Goal: Information Seeking & Learning: Learn about a topic

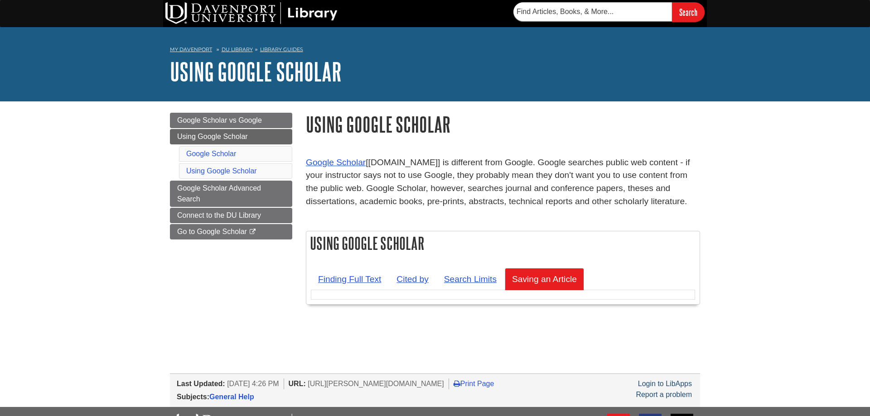
scroll to position [92, 0]
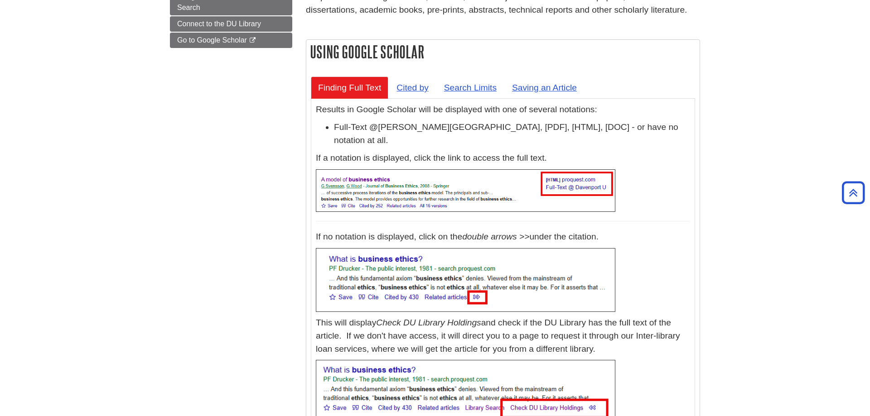
scroll to position [185, 0]
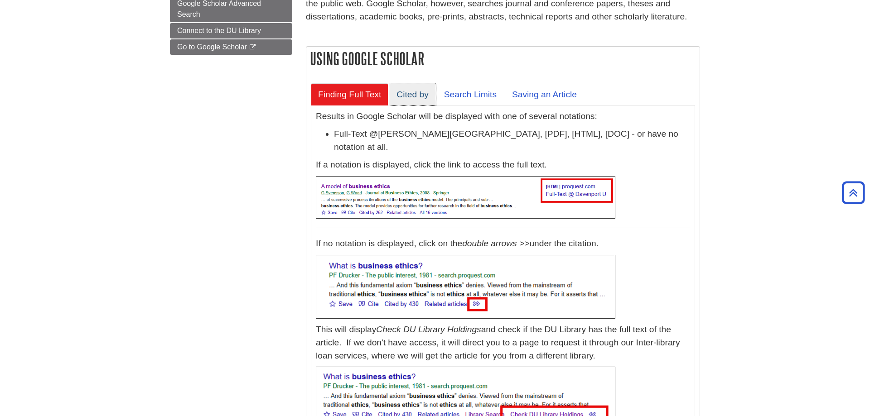
click at [412, 94] on link "Cited by" at bounding box center [412, 94] width 46 height 22
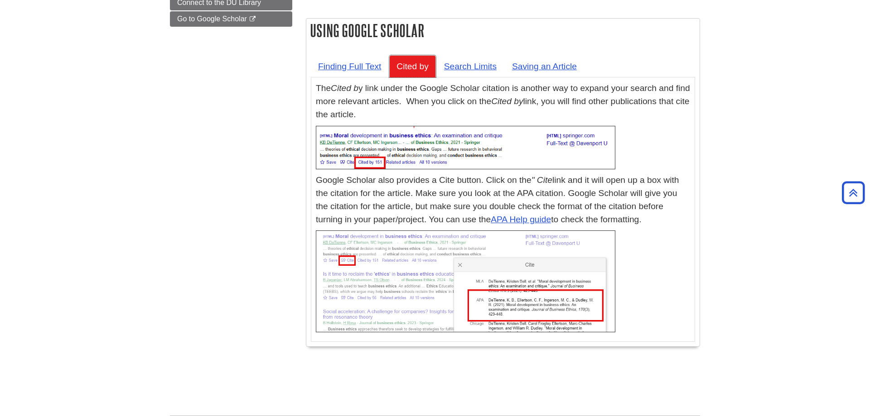
scroll to position [231, 0]
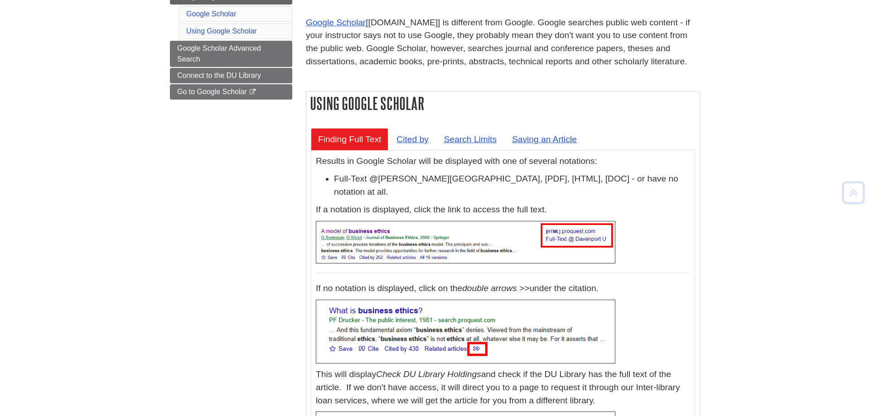
scroll to position [92, 0]
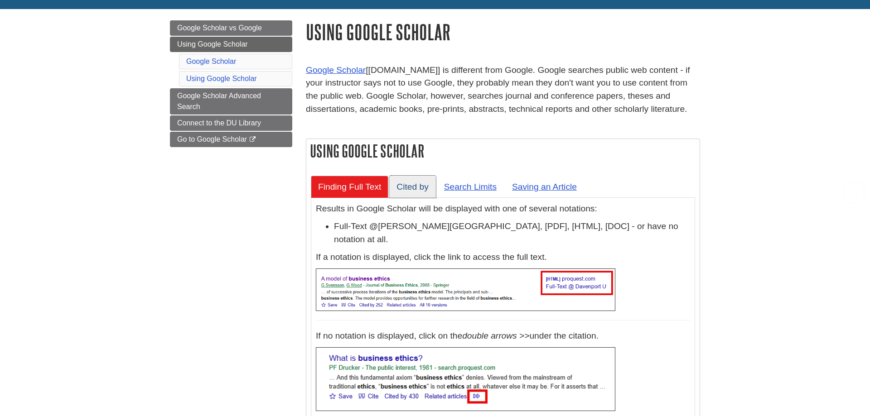
click at [422, 184] on link "Cited by" at bounding box center [412, 187] width 46 height 22
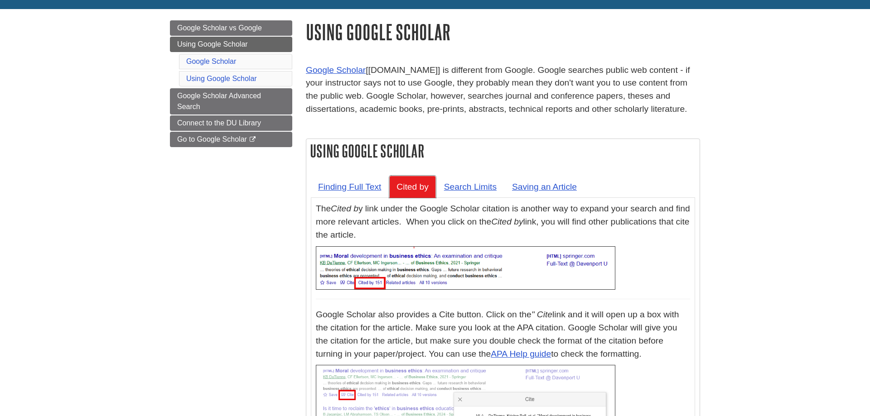
scroll to position [185, 0]
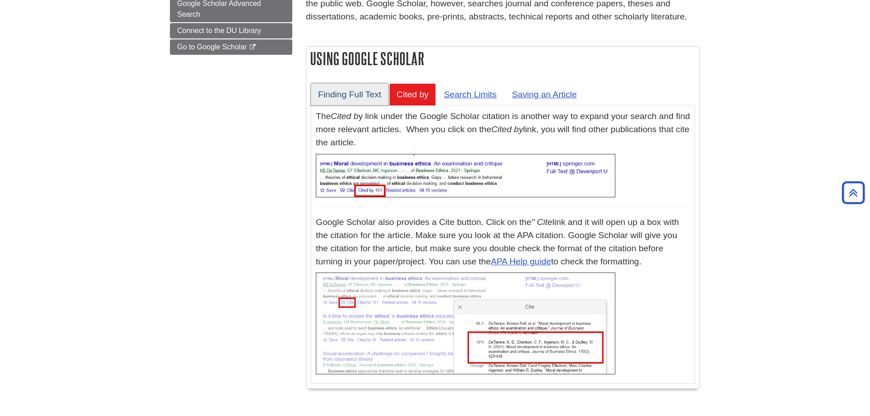
drag, startPoint x: 327, startPoint y: 105, endPoint x: 326, endPoint y: 99, distance: 6.0
click at [326, 104] on link "Finding Full Text" at bounding box center [349, 94] width 77 height 22
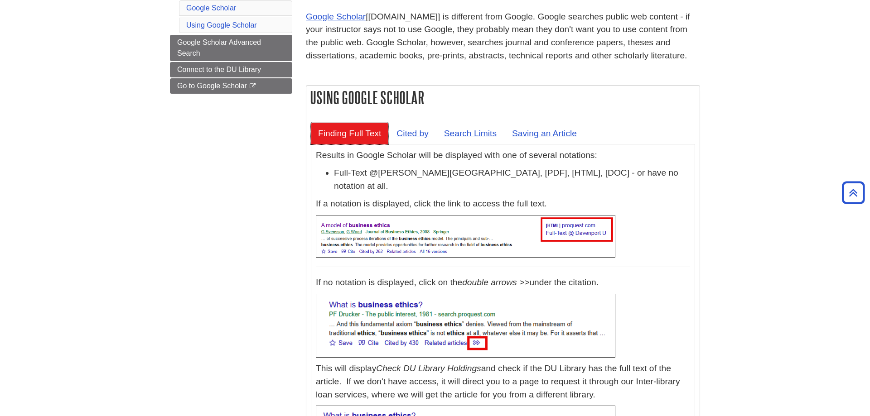
scroll to position [139, 0]
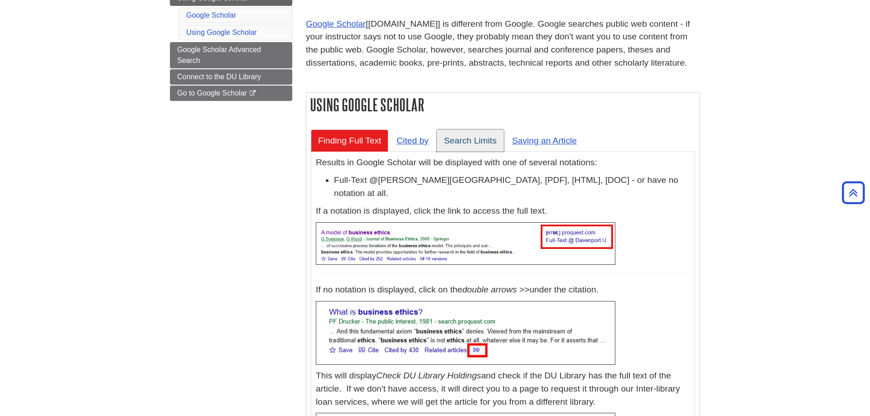
click at [466, 140] on link "Search Limits" at bounding box center [470, 141] width 67 height 22
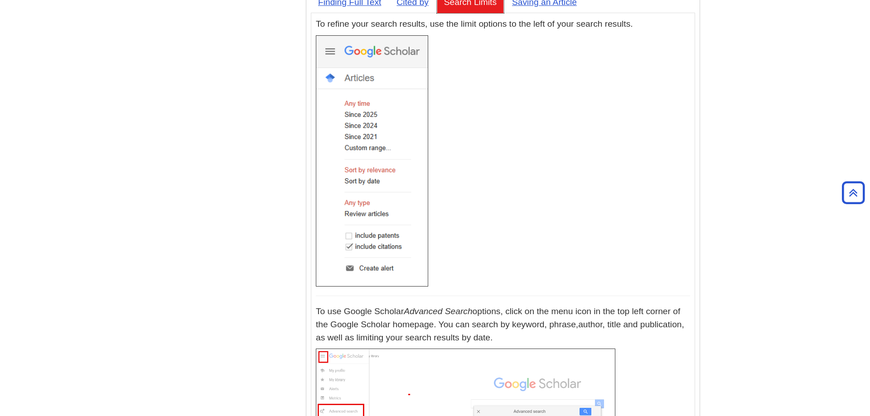
scroll to position [185, 0]
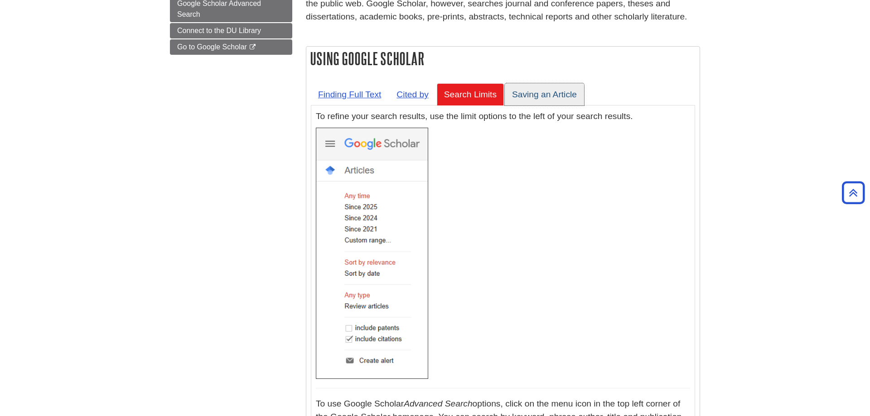
click at [560, 95] on link "Saving an Article" at bounding box center [544, 94] width 79 height 22
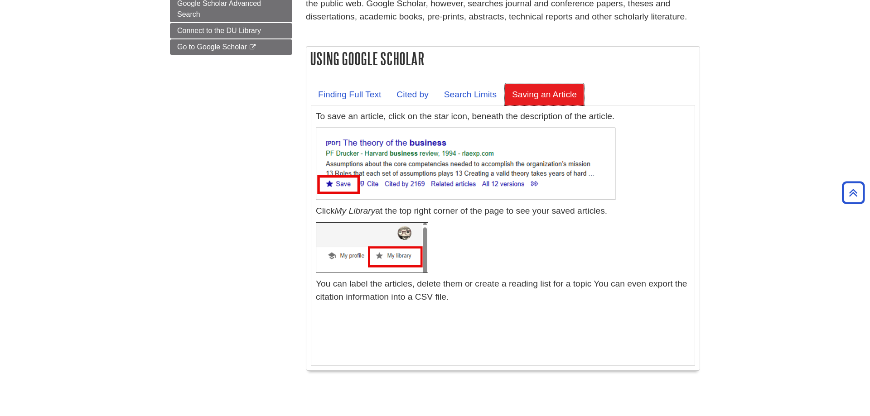
scroll to position [231, 0]
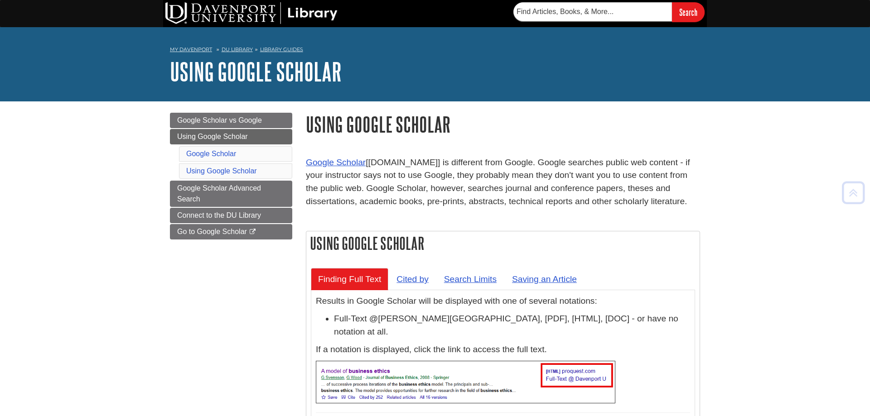
scroll to position [231, 0]
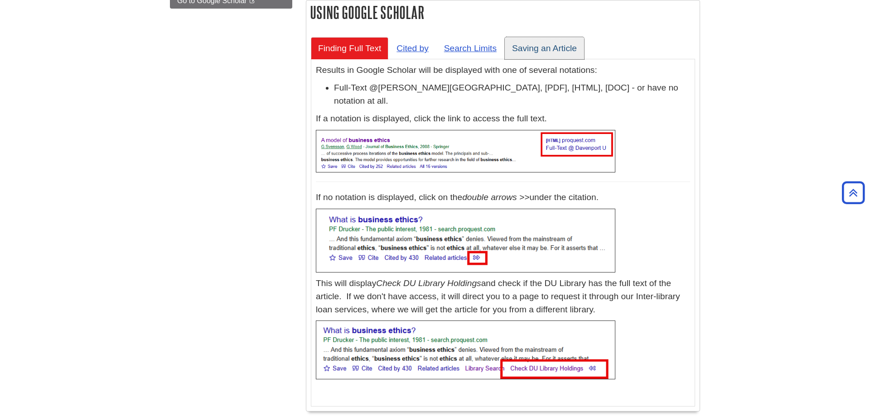
click at [559, 52] on link "Saving an Article" at bounding box center [544, 48] width 79 height 22
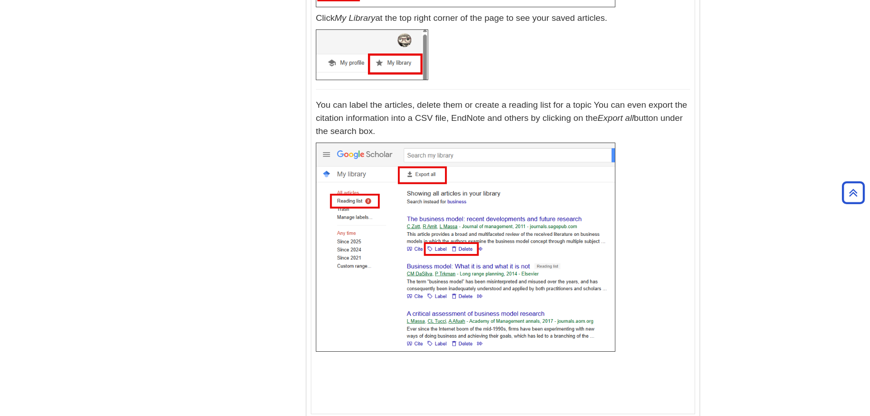
scroll to position [323, 0]
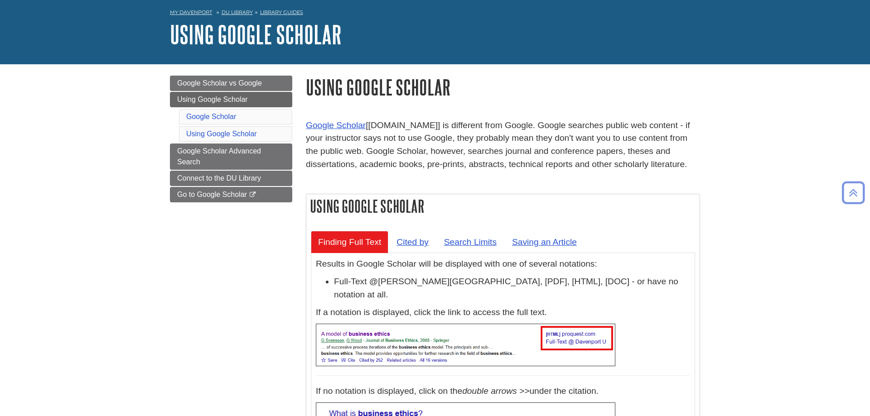
scroll to position [139, 0]
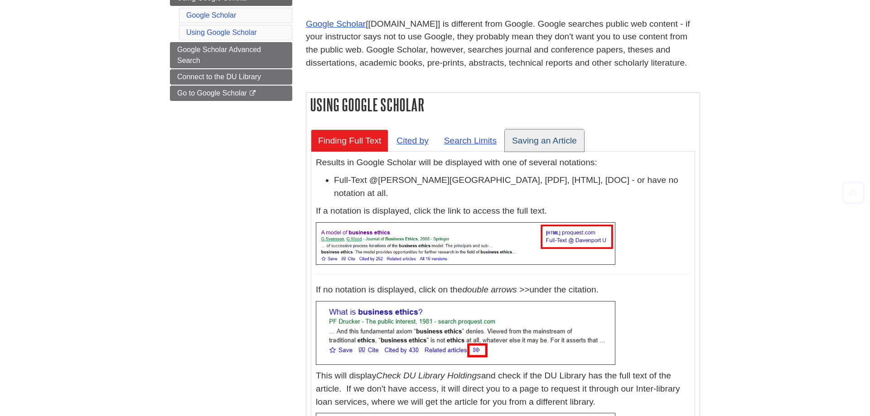
click at [563, 146] on link "Saving an Article" at bounding box center [544, 141] width 79 height 22
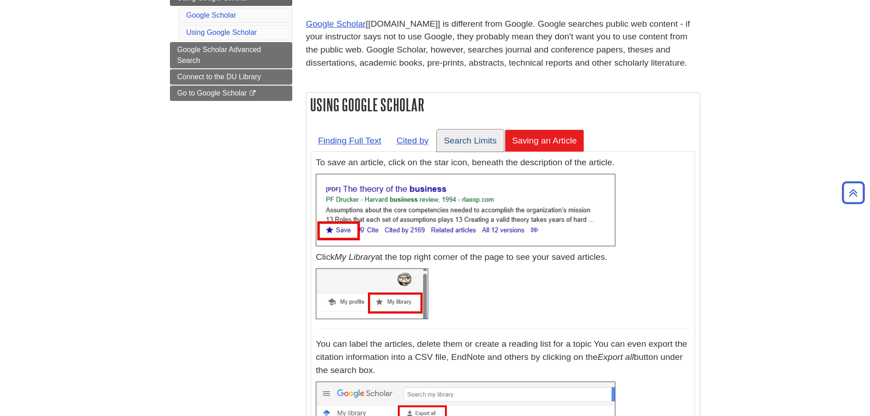
click at [469, 135] on link "Search Limits" at bounding box center [470, 141] width 67 height 22
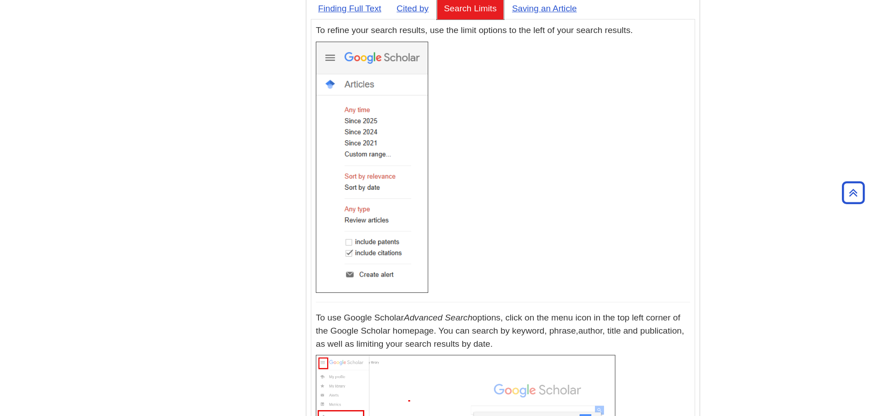
scroll to position [231, 0]
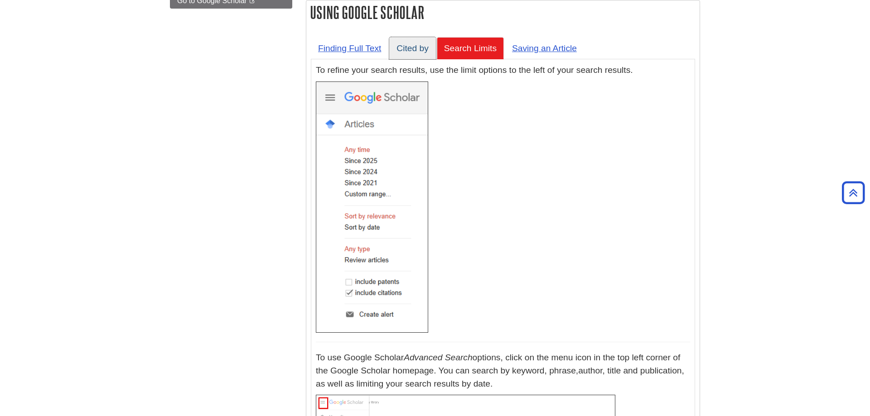
click at [414, 48] on link "Cited by" at bounding box center [412, 48] width 46 height 22
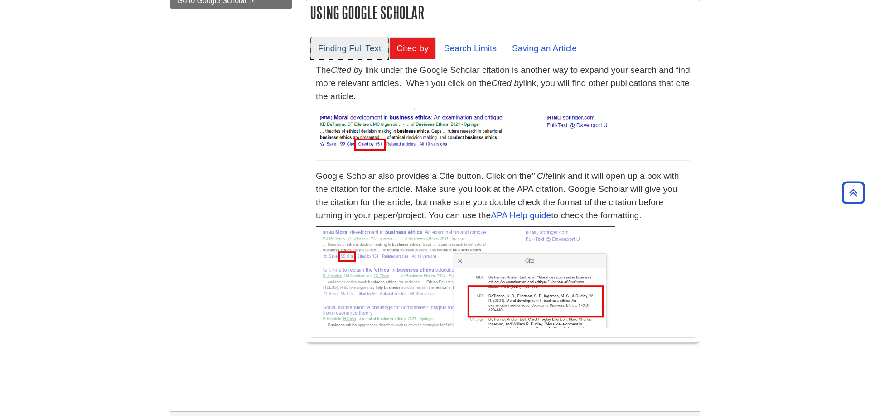
click at [347, 50] on link "Finding Full Text" at bounding box center [349, 48] width 77 height 22
